Goal: Use online tool/utility: Utilize a website feature to perform a specific function

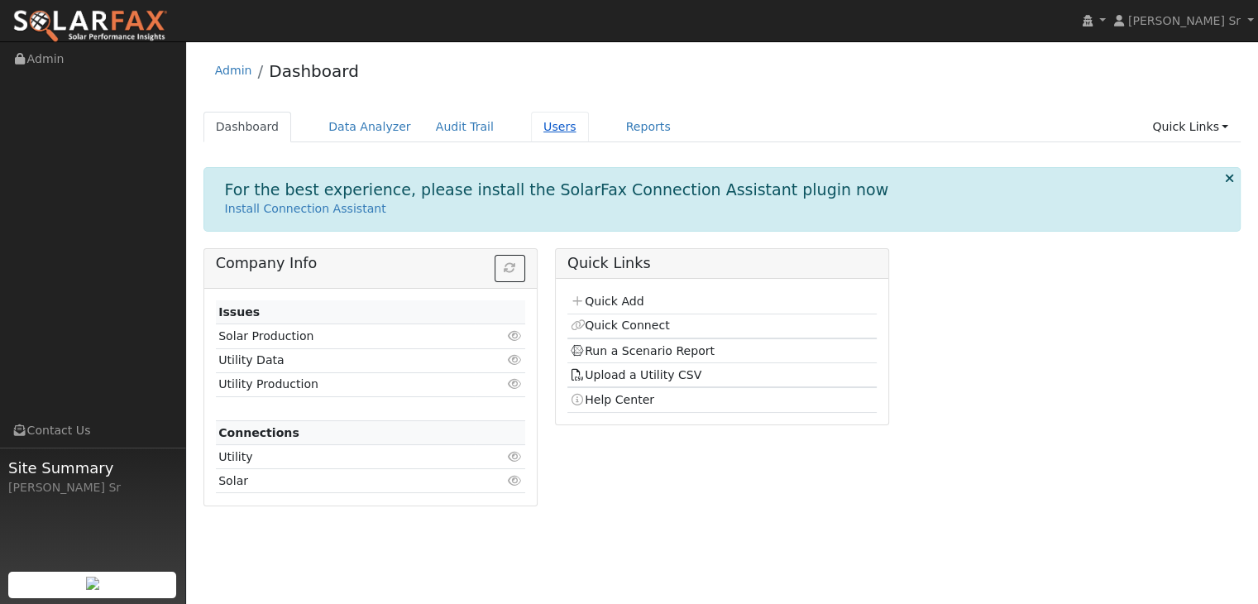
click at [531, 133] on link "Users" at bounding box center [560, 127] width 58 height 31
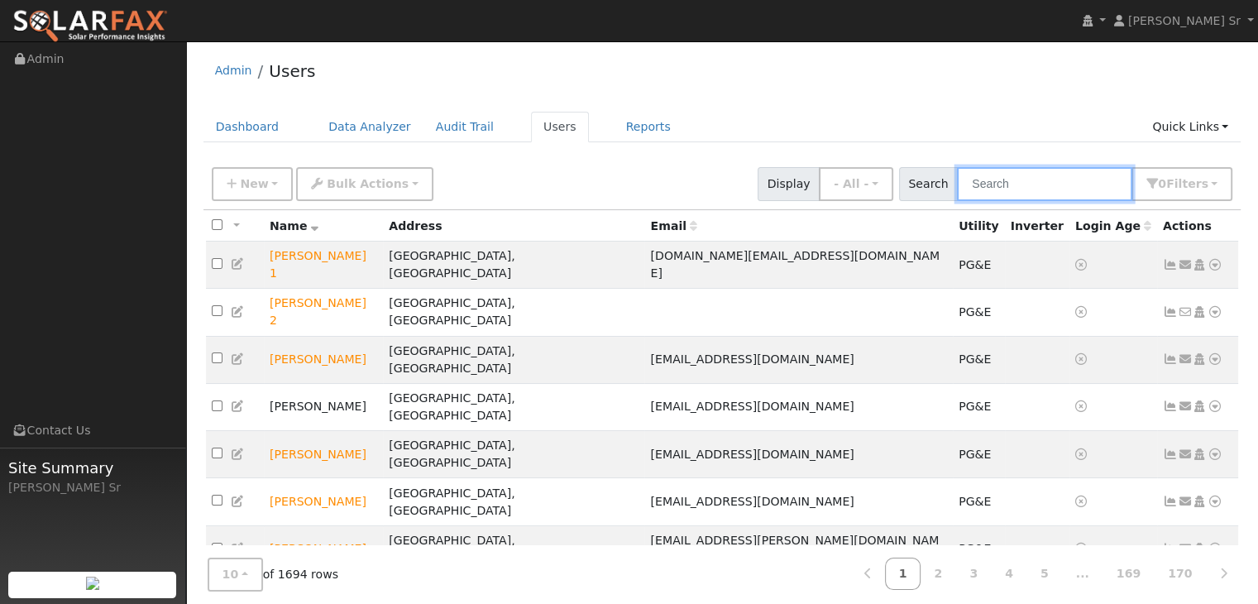
click at [997, 189] on input "text" at bounding box center [1044, 184] width 175 height 34
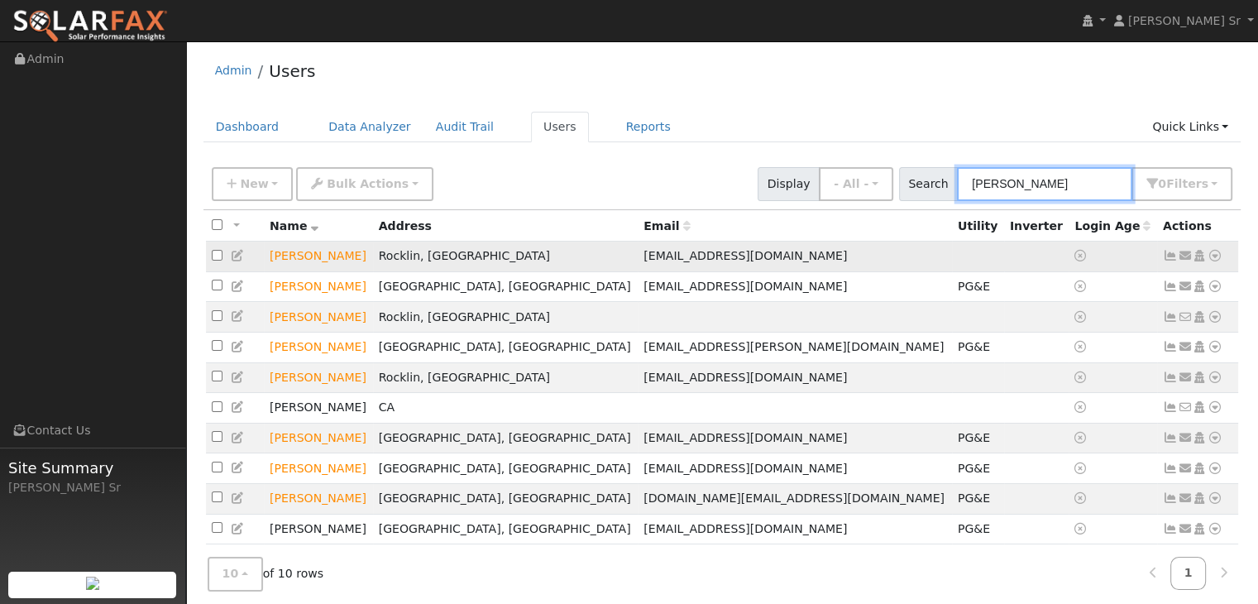
type input "bob"
click at [644, 254] on span "bob_bently@ymail.com" at bounding box center [745, 255] width 203 height 13
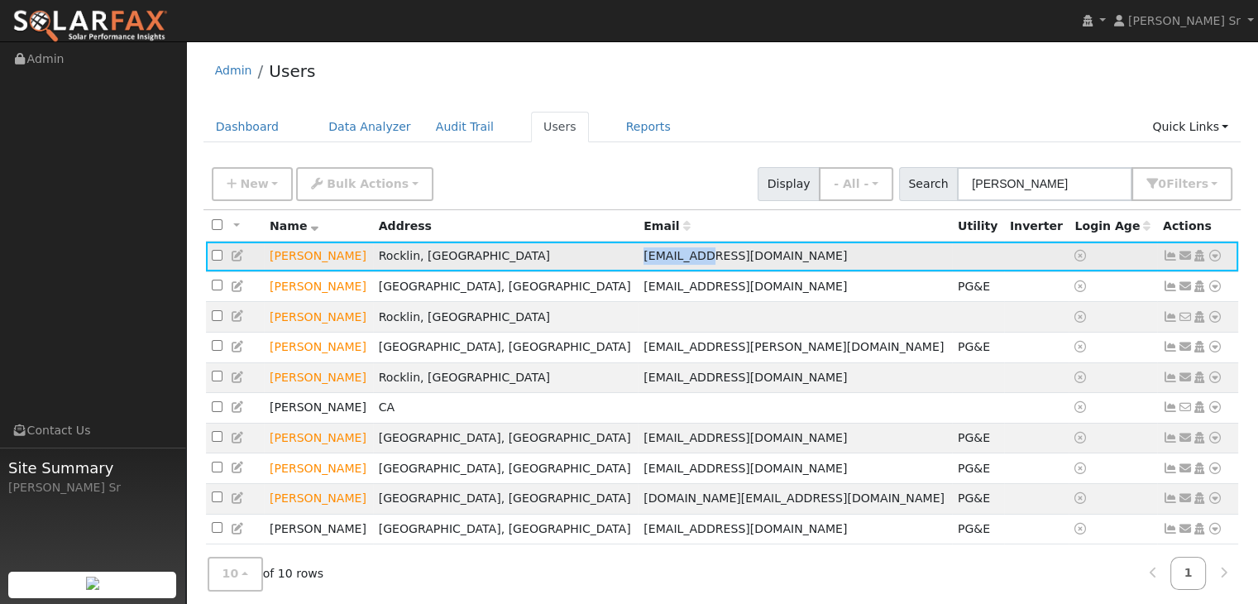
click at [644, 254] on span "bob_bently@ymail.com" at bounding box center [745, 255] width 203 height 13
click at [550, 245] on td "Rocklin, [GEOGRAPHIC_DATA]" at bounding box center [506, 257] width 266 height 31
click at [1217, 256] on icon at bounding box center [1215, 256] width 15 height 12
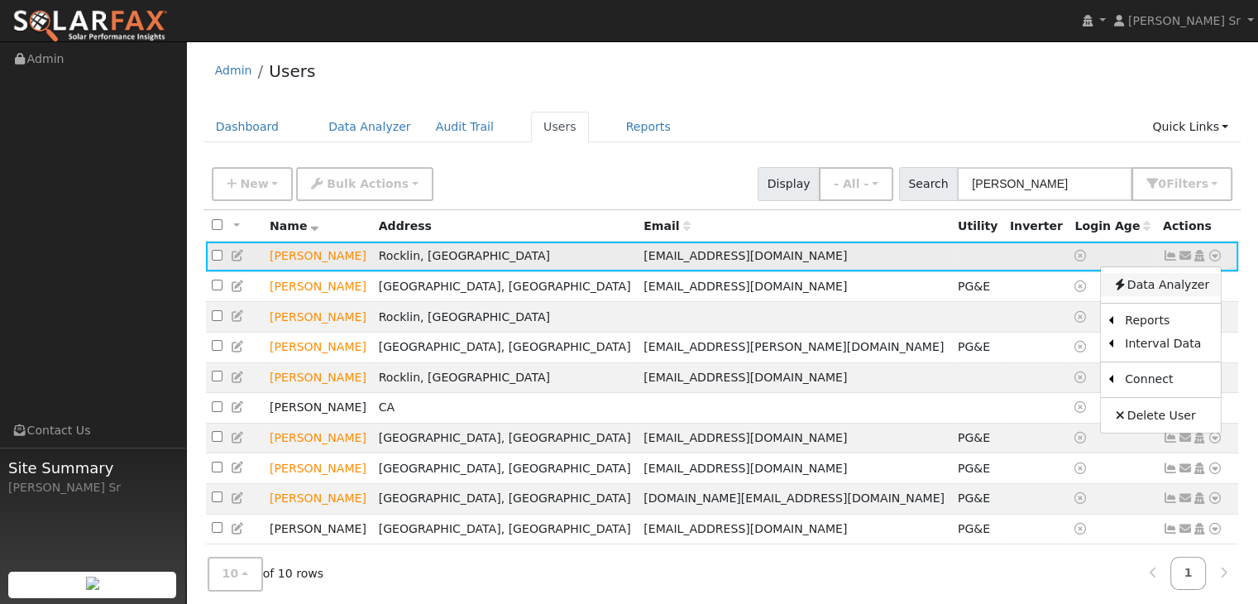
click at [1168, 289] on link "Data Analyzer" at bounding box center [1161, 284] width 120 height 23
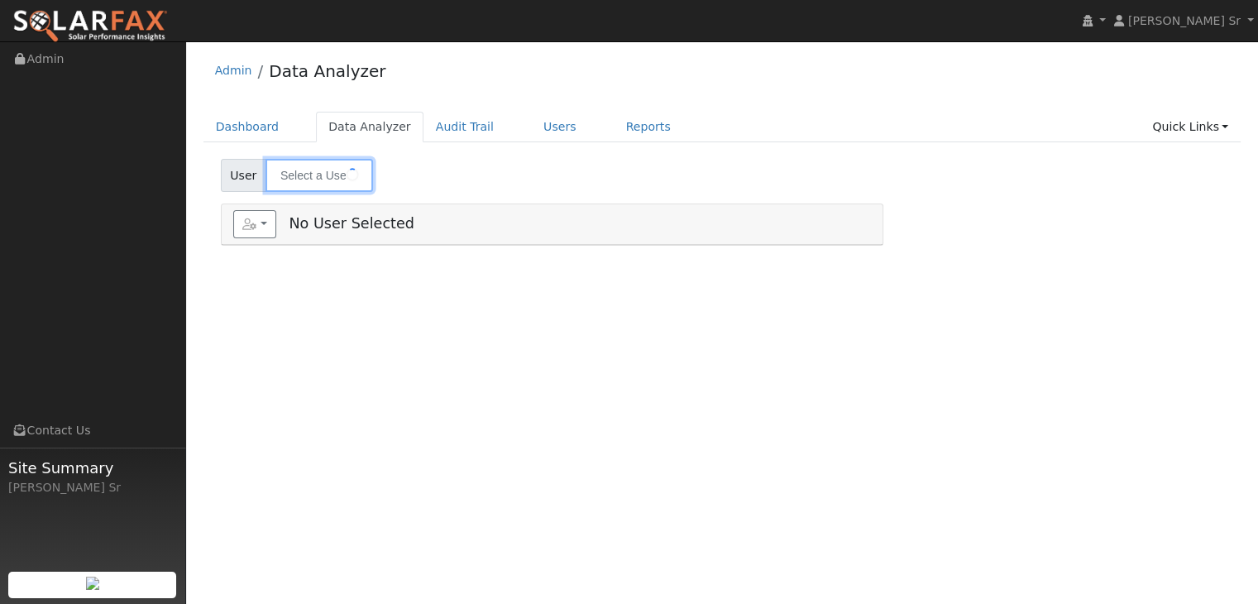
type input "[PERSON_NAME]"
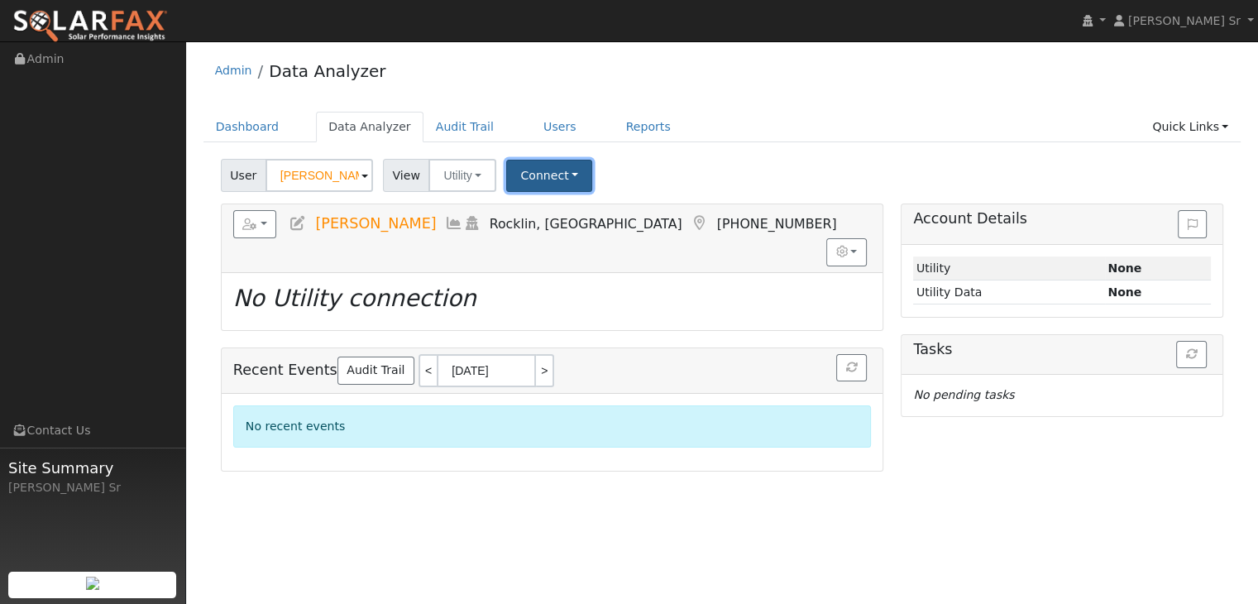
click at [548, 171] on button "Connect" at bounding box center [549, 176] width 86 height 32
click at [566, 208] on link "Select a Provider" at bounding box center [571, 211] width 129 height 23
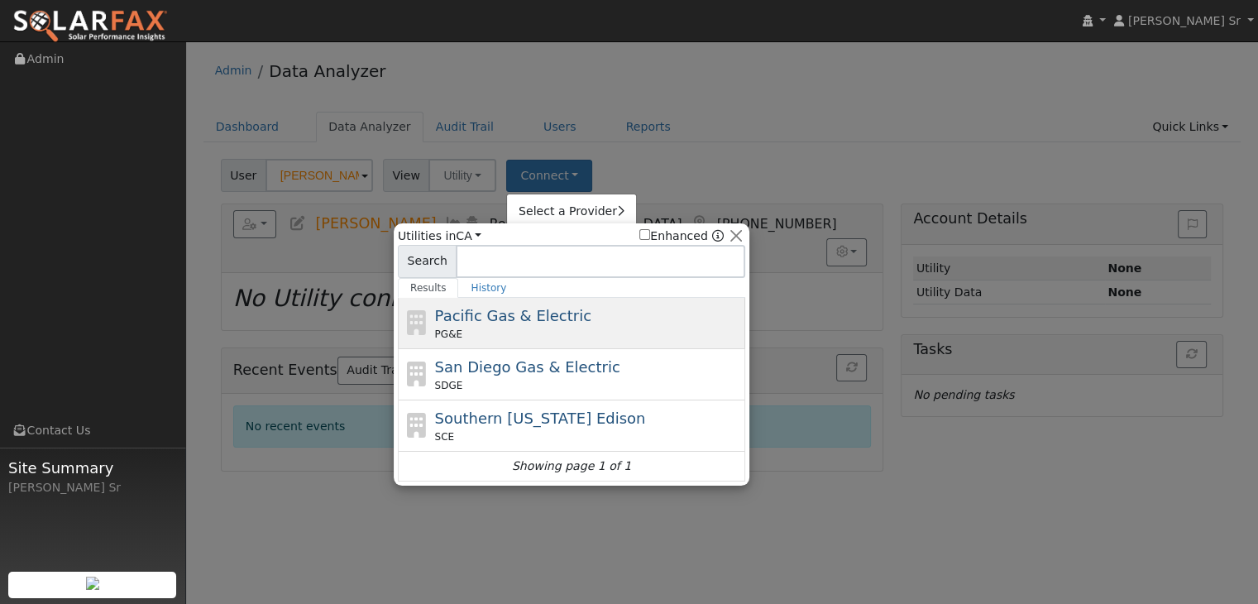
click at [512, 304] on div "Pacific Gas & Electric PG&E" at bounding box center [588, 322] width 307 height 37
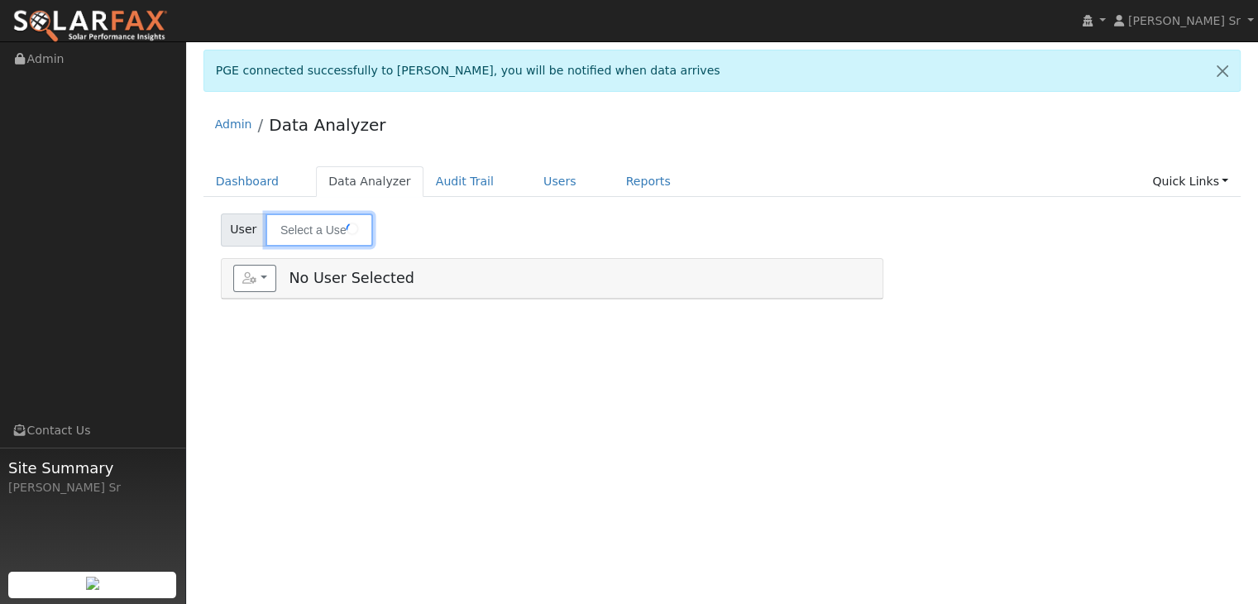
type input "[PERSON_NAME]"
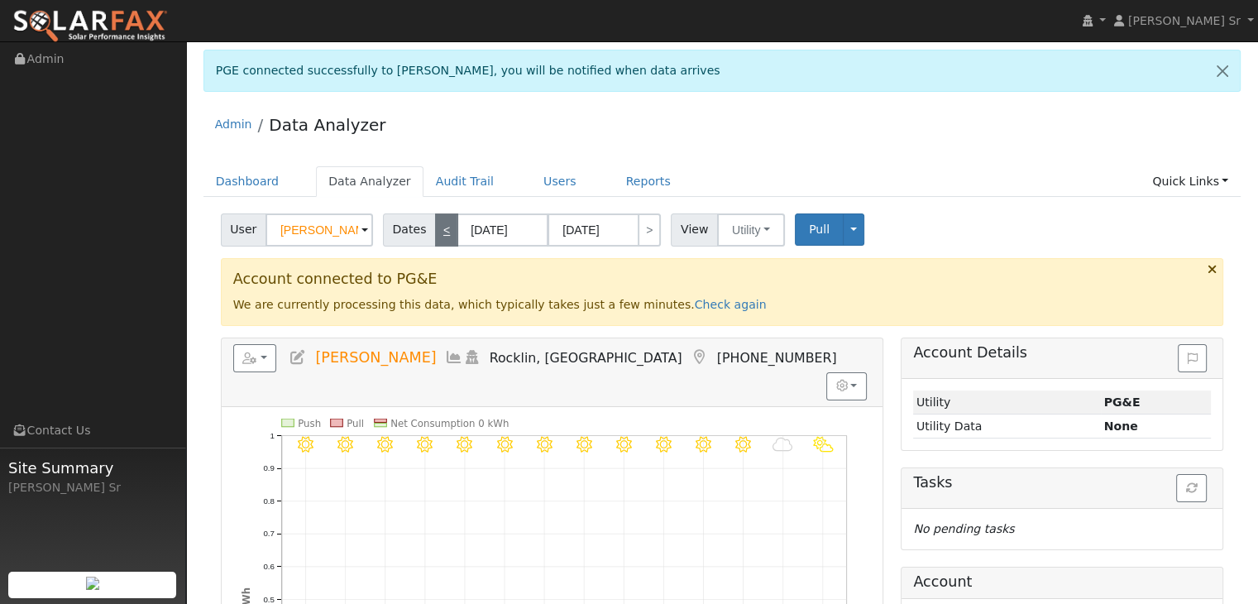
click at [435, 234] on link "<" at bounding box center [446, 229] width 23 height 33
type input "[DATE]"
click at [476, 237] on input "08/14/2025" at bounding box center [502, 229] width 91 height 33
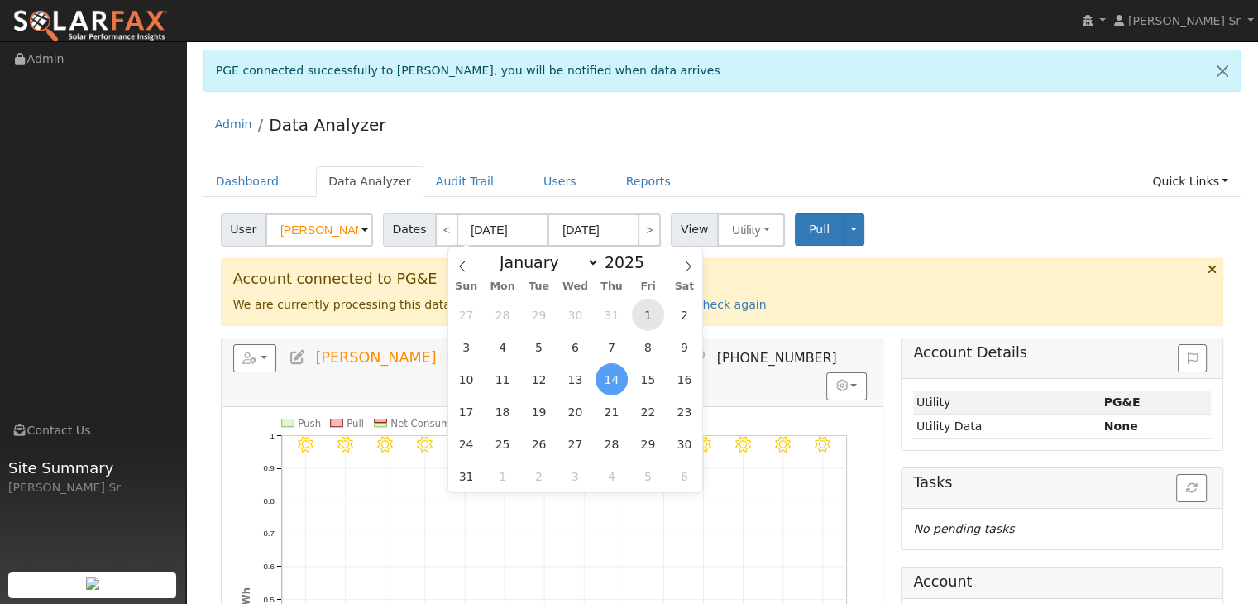
click at [643, 318] on span "1" at bounding box center [648, 315] width 32 height 32
type input "[DATE]"
type input "08/31/2025"
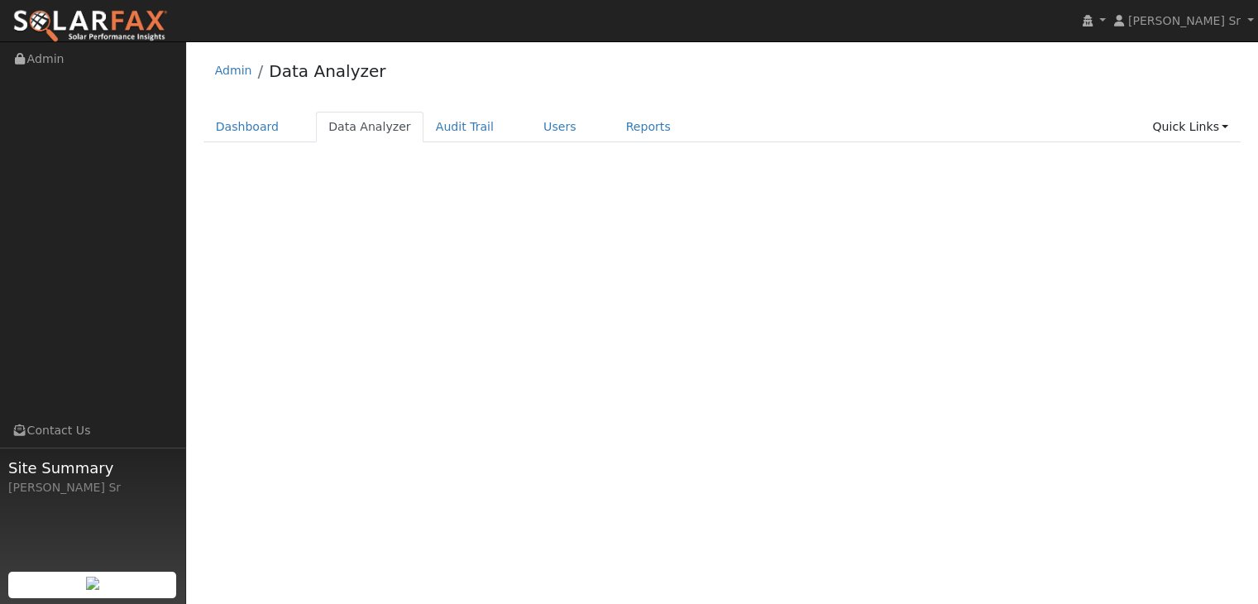
select select "7"
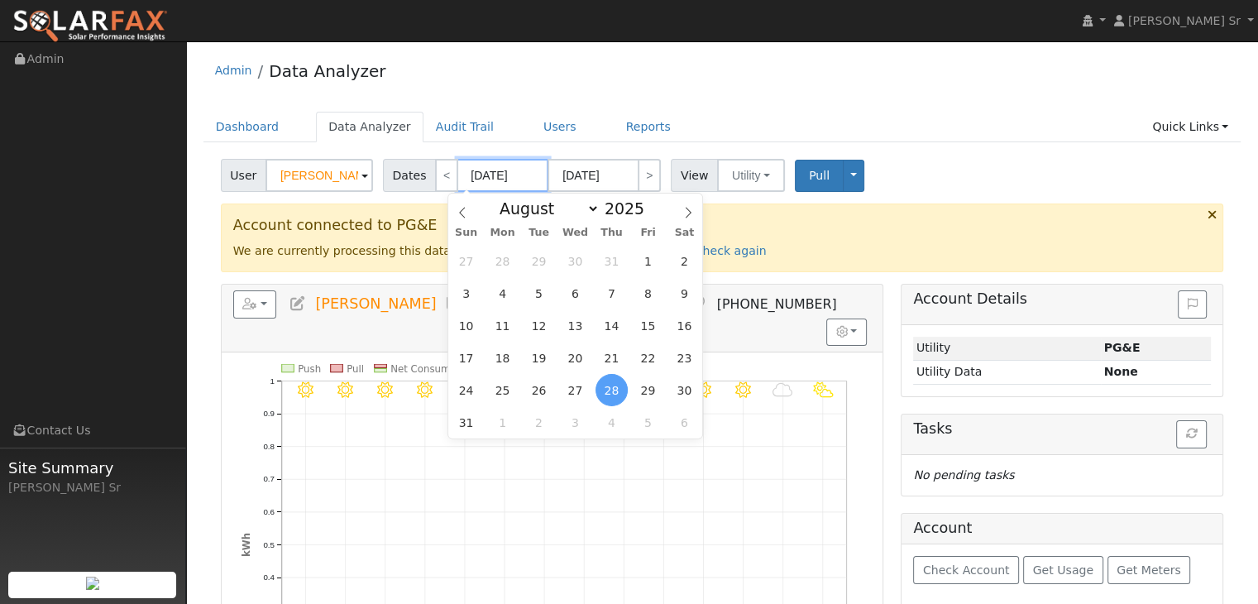
click at [479, 181] on input "[DATE]" at bounding box center [502, 175] width 91 height 33
click at [644, 263] on span "1" at bounding box center [648, 261] width 32 height 32
type input "[DATE]"
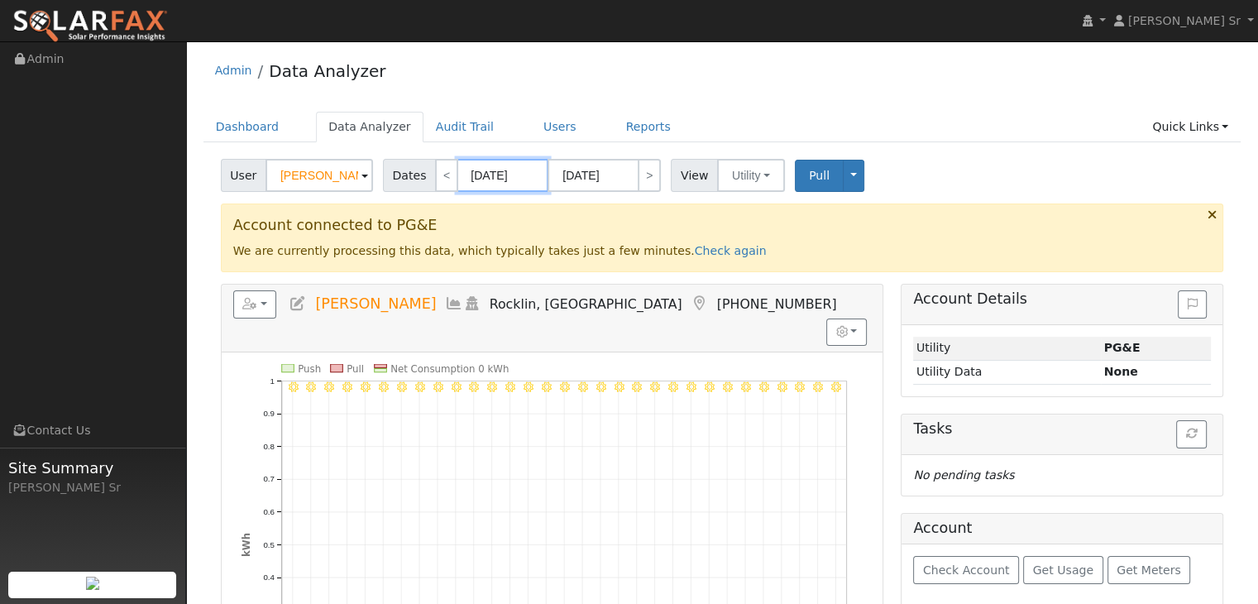
click at [480, 183] on input "[DATE]" at bounding box center [502, 175] width 91 height 33
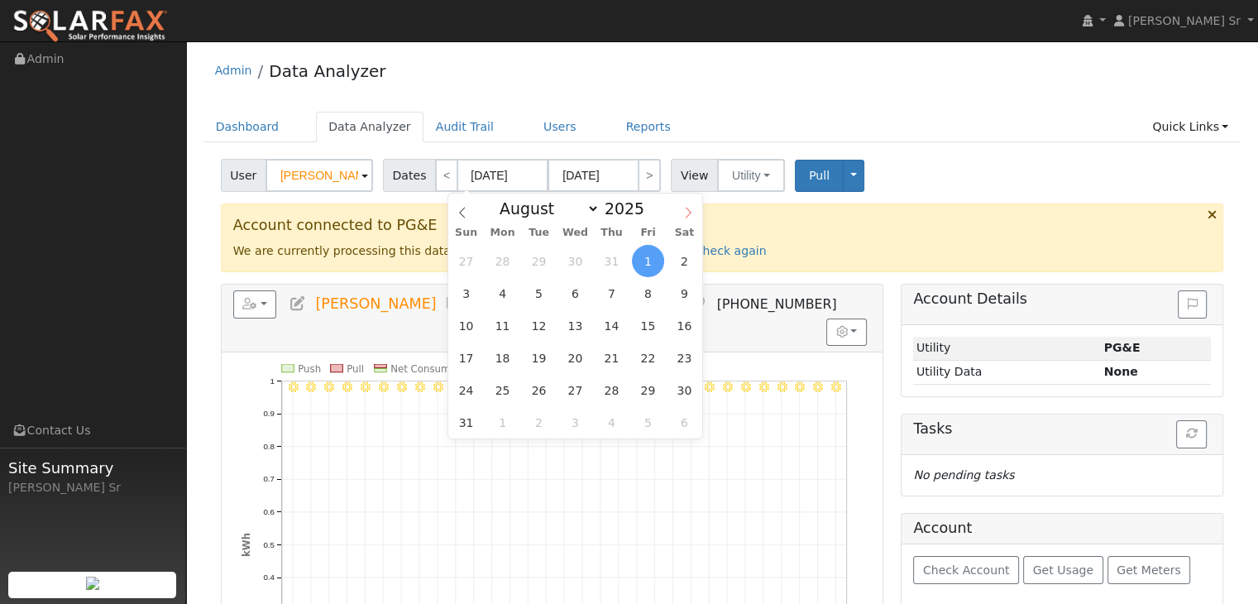
click at [691, 216] on icon at bounding box center [688, 213] width 12 height 12
select select "8"
click at [488, 261] on span "1" at bounding box center [502, 261] width 32 height 32
type input "09/01/2025"
type input "09/30/2025"
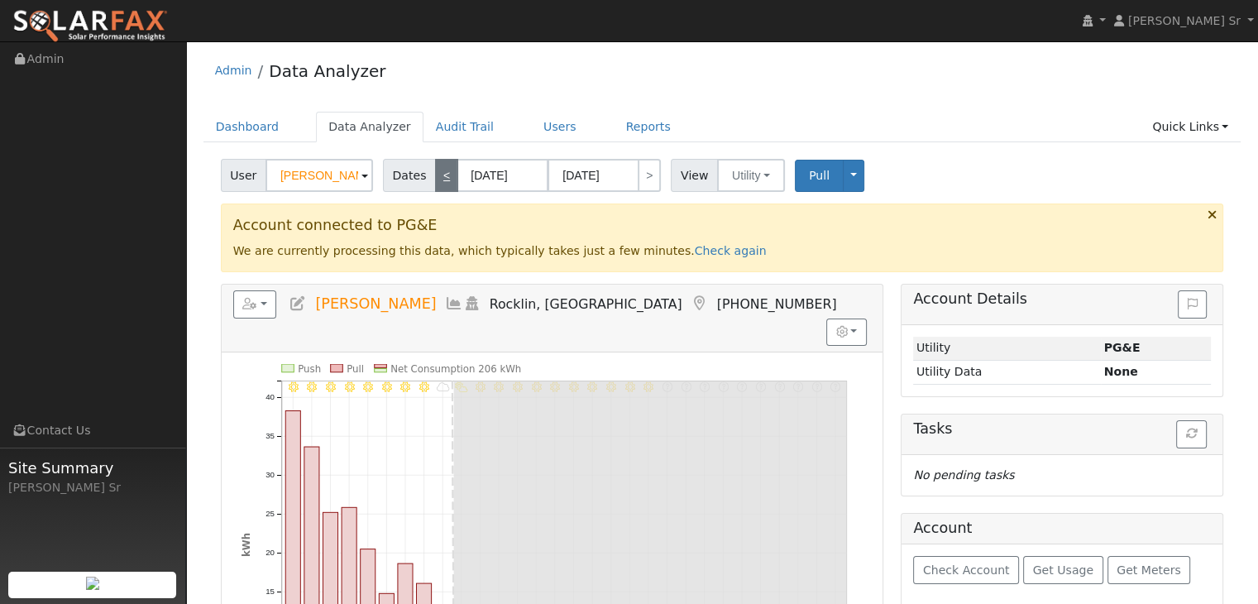
click at [435, 178] on link "<" at bounding box center [446, 175] width 23 height 33
type input "[DATE]"
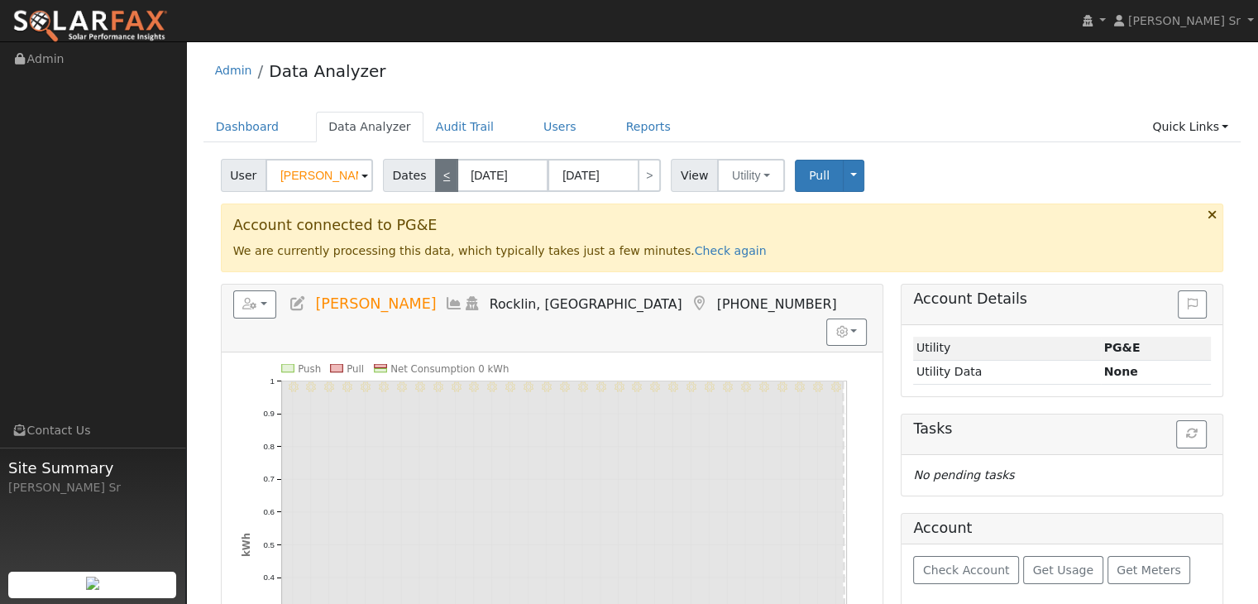
click at [435, 178] on link "<" at bounding box center [446, 175] width 23 height 33
type input "07/01/2025"
type input "07/31/2025"
click at [638, 180] on link ">" at bounding box center [649, 175] width 23 height 33
type input "[DATE]"
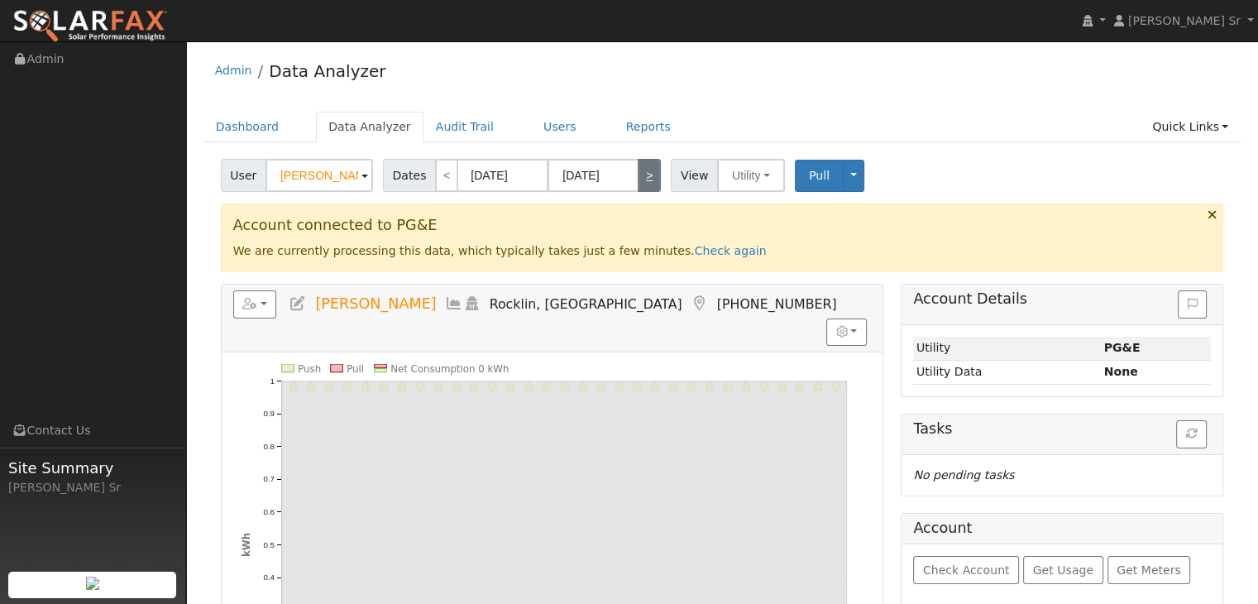
type input "[DATE]"
click at [638, 180] on link ">" at bounding box center [649, 175] width 23 height 33
type input "09/01/2025"
type input "09/30/2025"
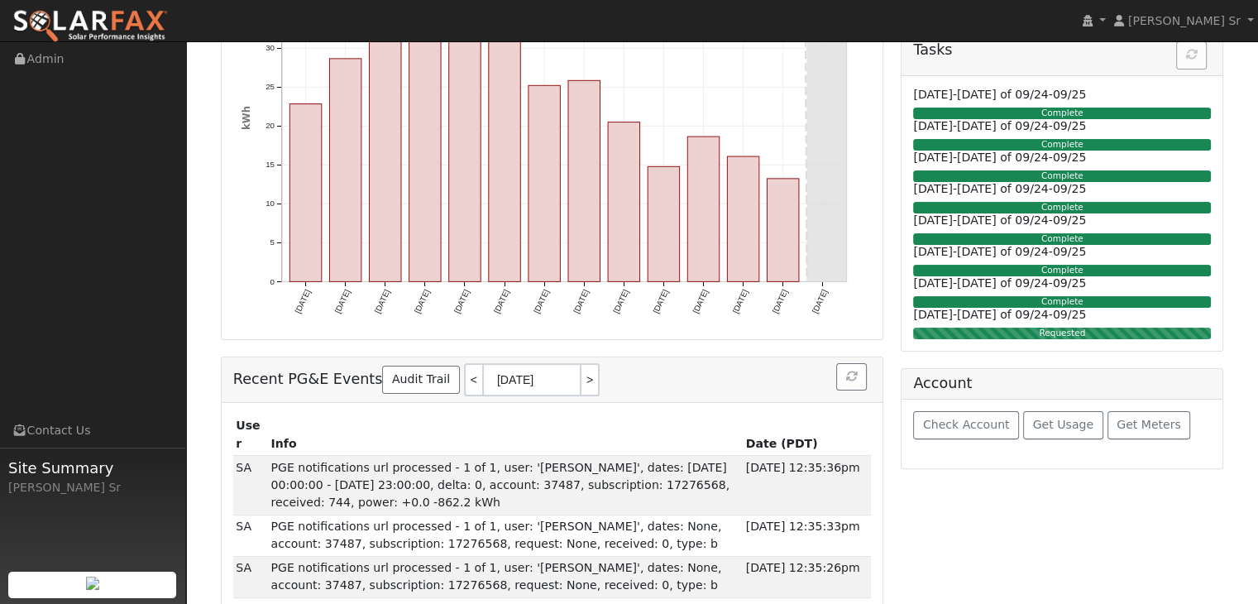
scroll to position [350, 0]
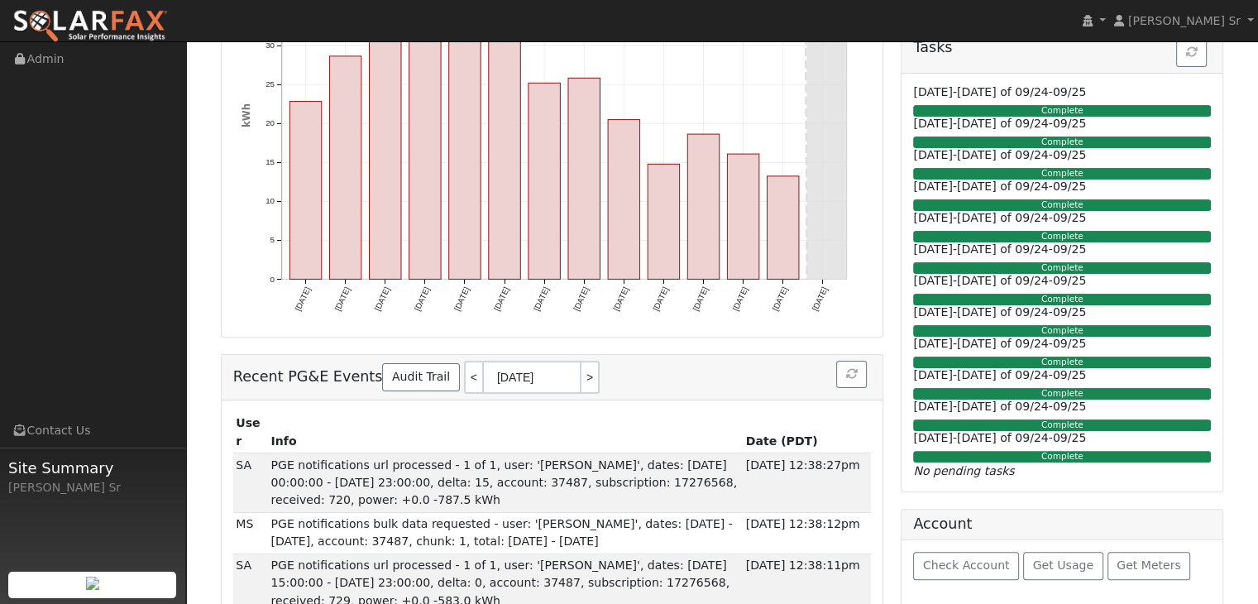
click at [972, 457] on div "Complete" at bounding box center [1062, 457] width 298 height 12
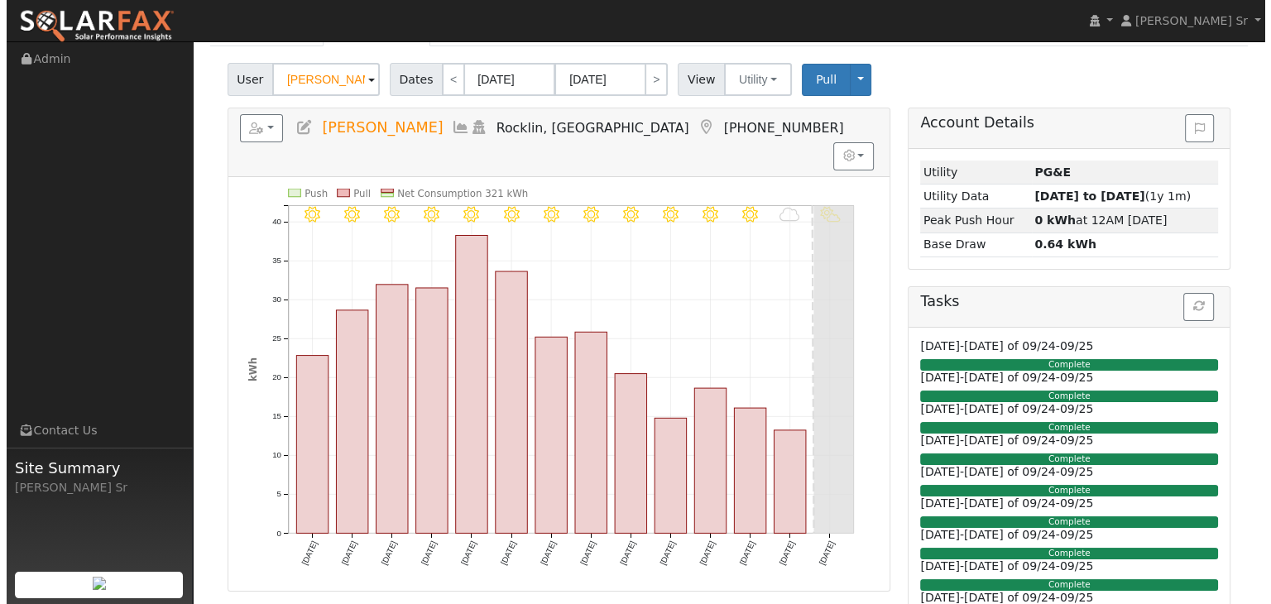
scroll to position [0, 0]
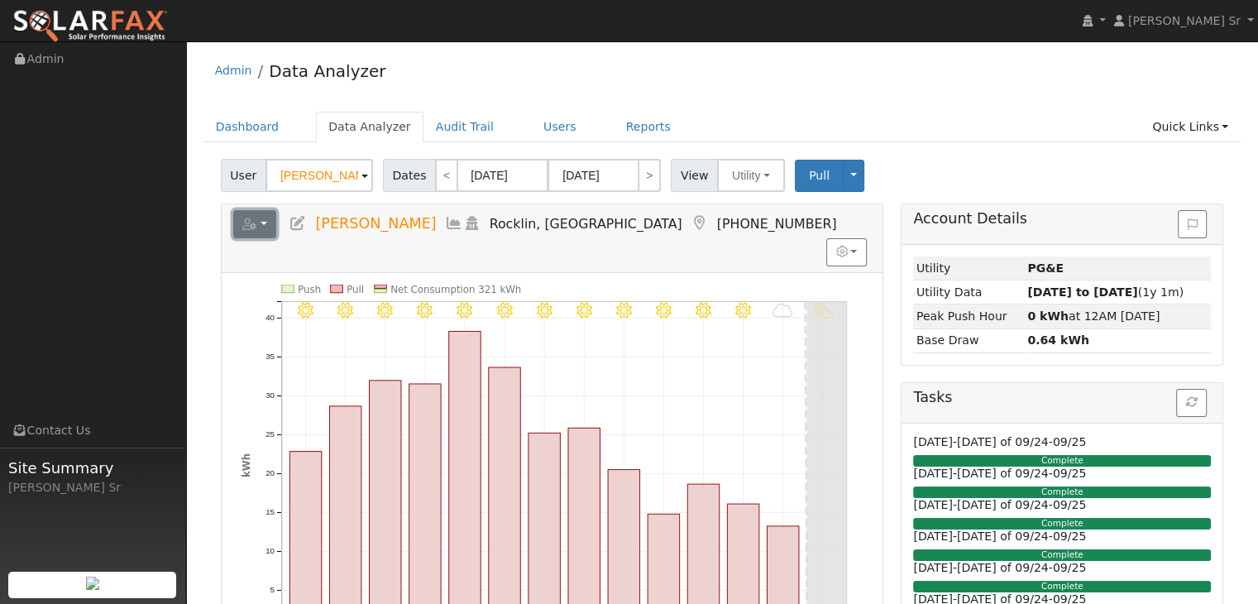
click at [259, 227] on button "button" at bounding box center [255, 224] width 44 height 28
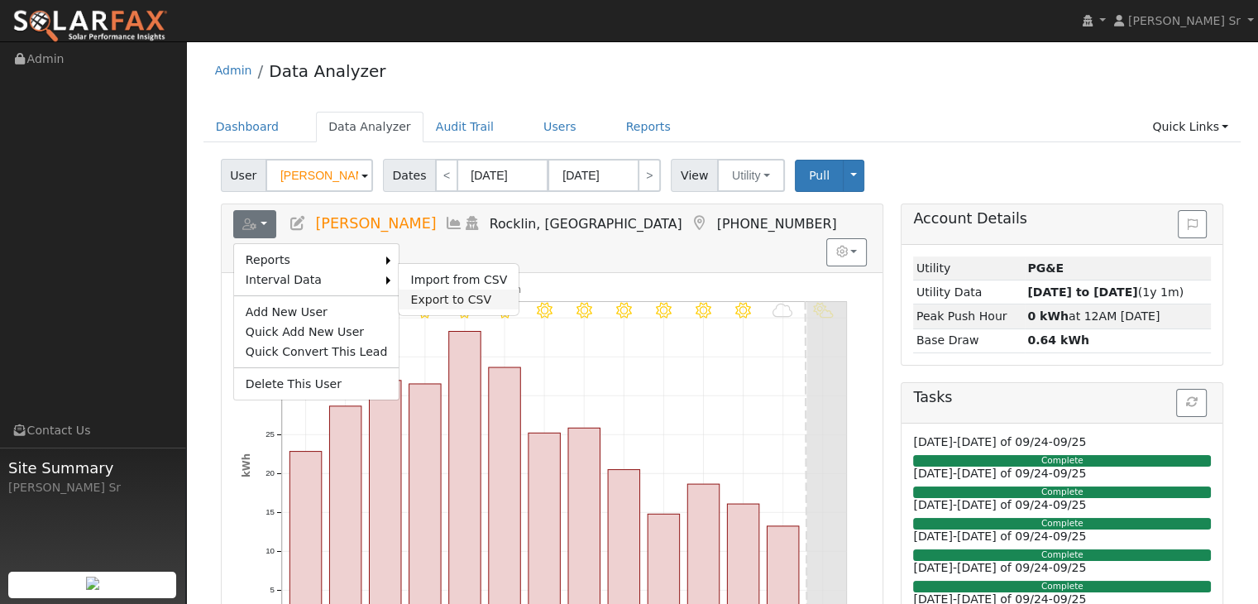
click at [415, 301] on link "Export to CSV" at bounding box center [459, 300] width 120 height 20
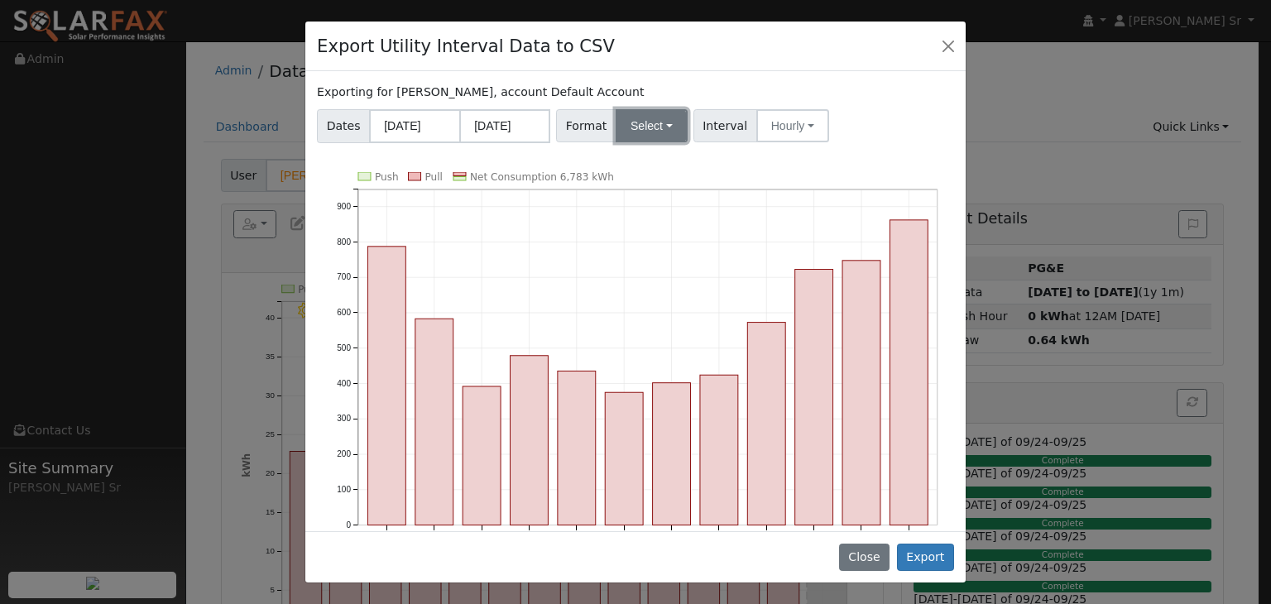
click at [639, 128] on button "Select" at bounding box center [651, 125] width 72 height 33
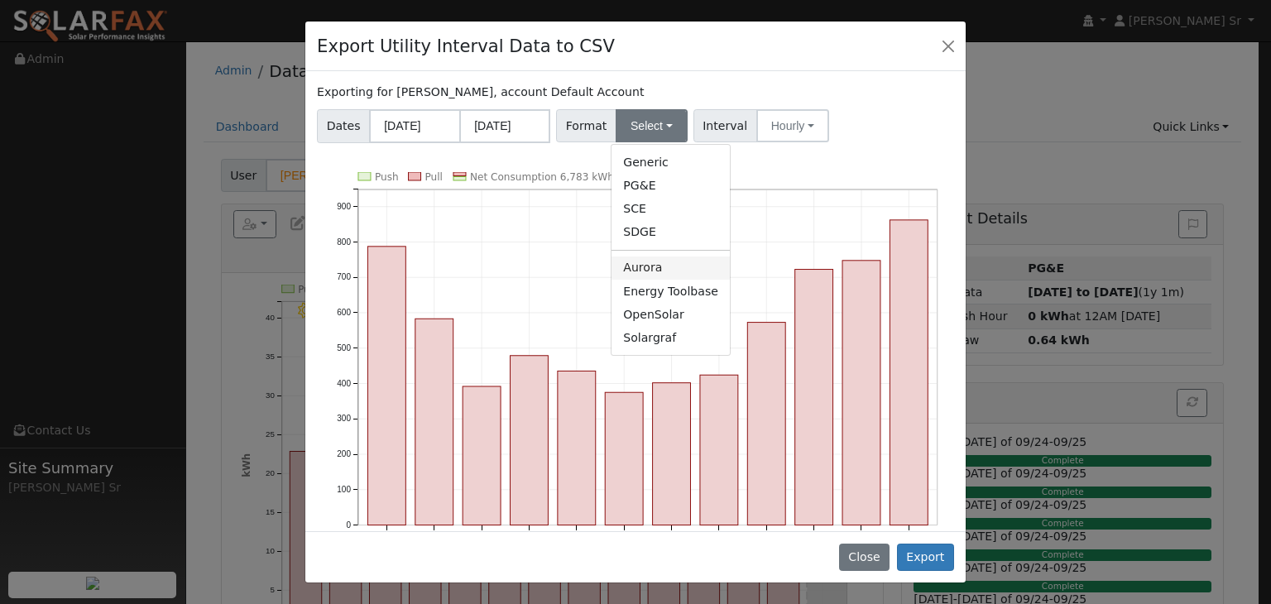
click at [649, 260] on link "Aurora" at bounding box center [670, 267] width 118 height 23
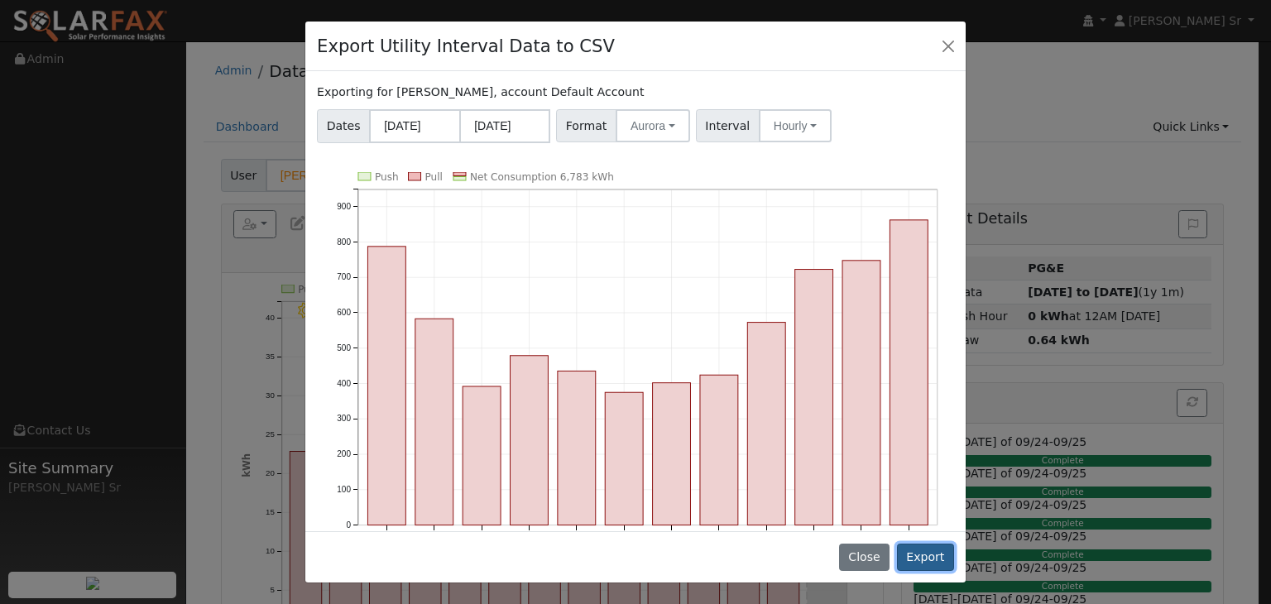
click at [931, 557] on button "Export" at bounding box center [925, 557] width 57 height 28
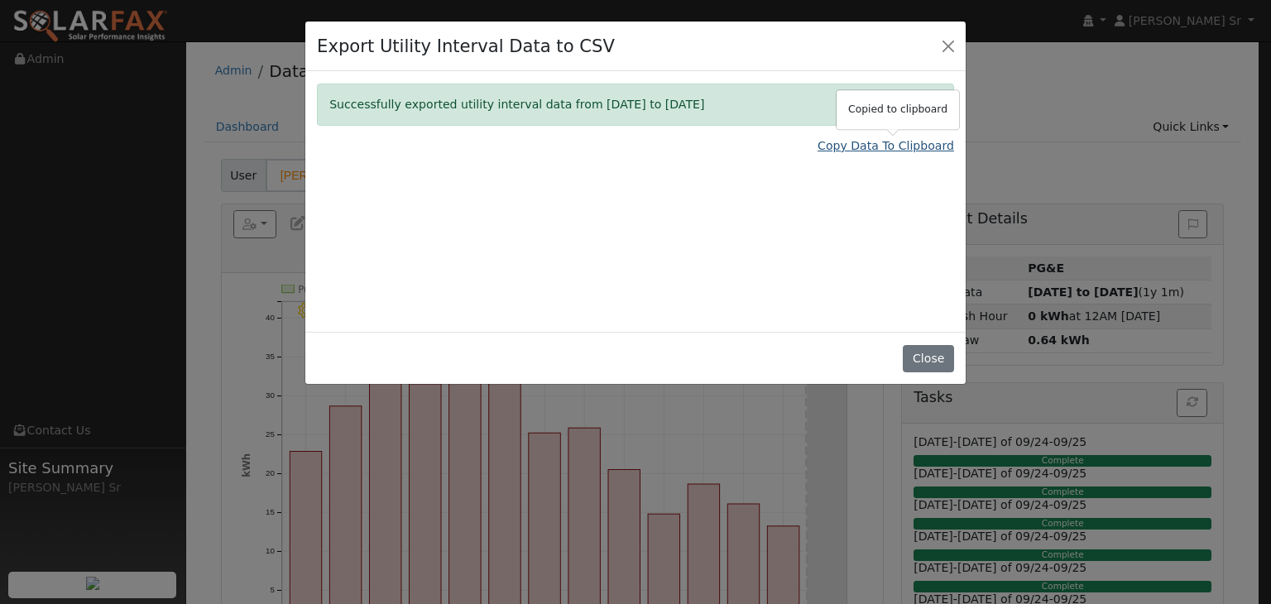
click at [844, 147] on link "Copy Data To Clipboard" at bounding box center [885, 145] width 136 height 17
click at [858, 146] on link "Copy Data To Clipboard" at bounding box center [885, 145] width 136 height 17
